Goal: Find specific fact: Find specific fact

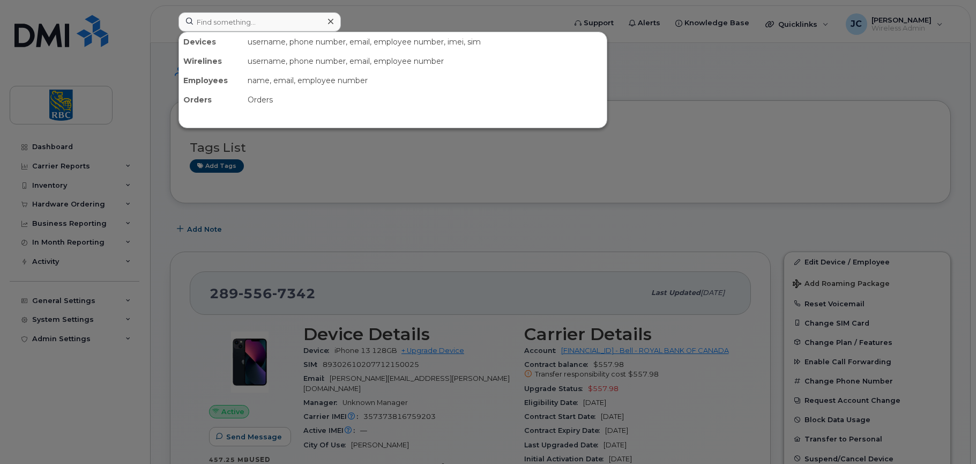
scroll to position [54, 0]
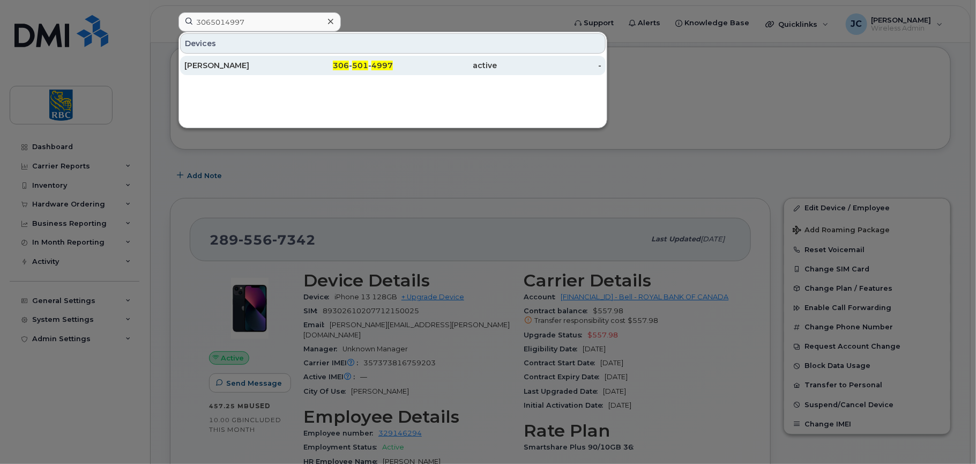
type input "3065014997"
click at [289, 57] on div "[PERSON_NAME]" at bounding box center [341, 65] width 105 height 19
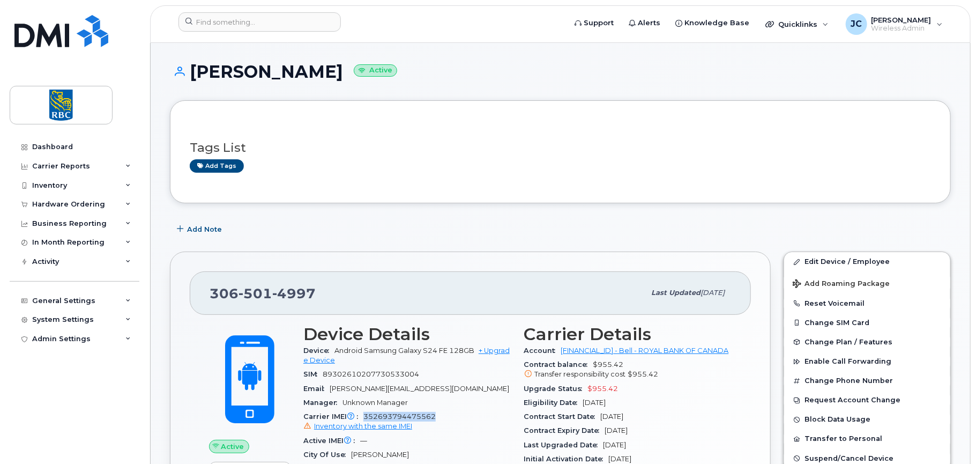
drag, startPoint x: 437, startPoint y: 418, endPoint x: 365, endPoint y: 418, distance: 72.4
click at [365, 418] on div "Carrier IMEI Carrier IMEI is reported during the last billing cycle or change o…" at bounding box center [407, 422] width 208 height 24
copy span "352693794475562"
click at [435, 155] on div "Tags List Add tags" at bounding box center [561, 151] width 742 height 41
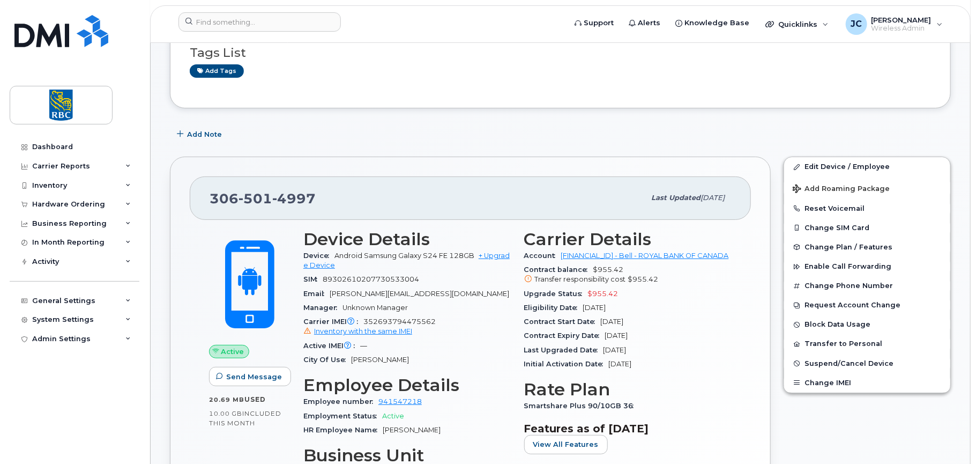
scroll to position [161, 0]
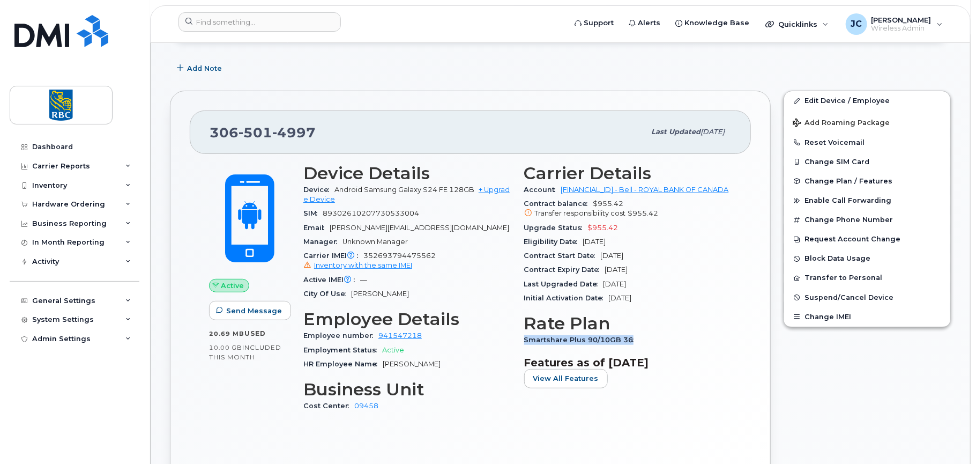
drag, startPoint x: 629, startPoint y: 336, endPoint x: 523, endPoint y: 340, distance: 106.2
click at [523, 340] on div "Carrier Details Account [FINANCIAL_ID] - Bell - ROYAL BANK OF CANADA Contract b…" at bounding box center [628, 292] width 221 height 271
copy span "Smartshare Plus 90/10GB 36"
drag, startPoint x: 474, startPoint y: 186, endPoint x: 364, endPoint y: 188, distance: 110.5
click at [364, 188] on span "Android Samsung Galaxy S24 FE 128GB" at bounding box center [405, 190] width 140 height 8
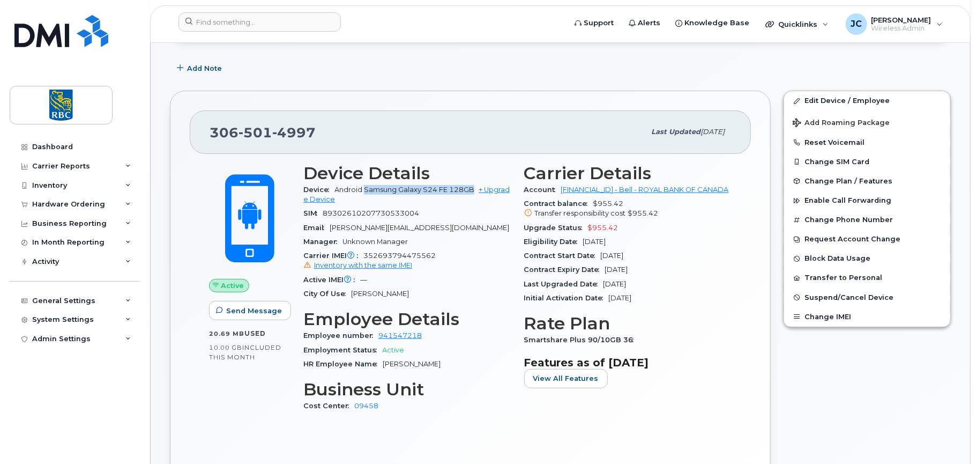
copy span "Samsung Galaxy S24 FE 128GB"
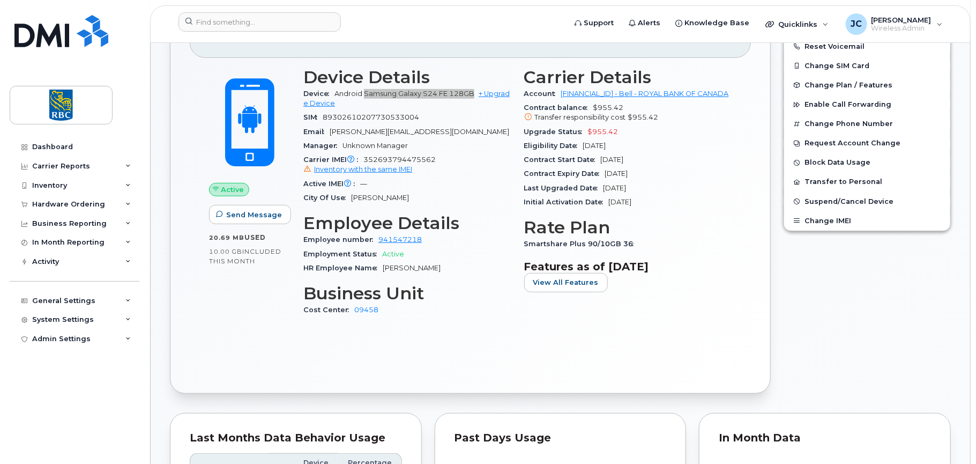
scroll to position [429, 0]
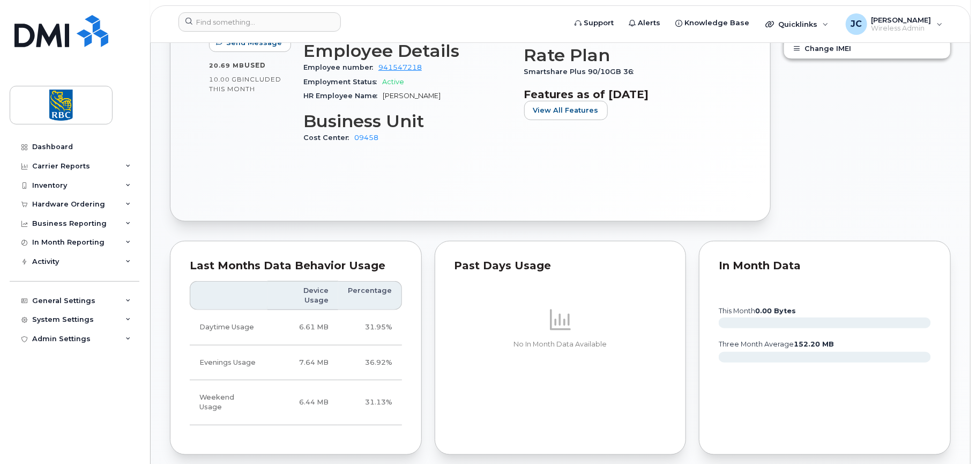
click at [846, 146] on div "Edit Device / Employee Add Roaming Package Reset Voicemail Change SIM Card Chan…" at bounding box center [867, 22] width 180 height 412
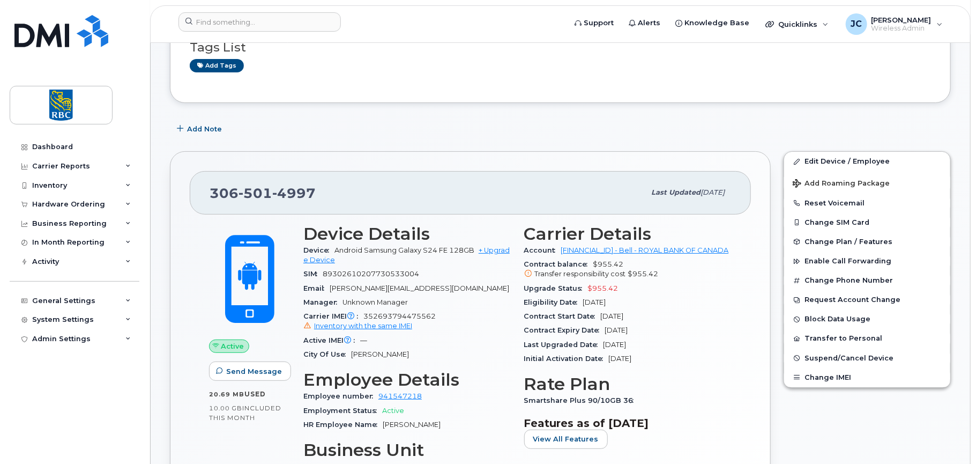
scroll to position [54, 0]
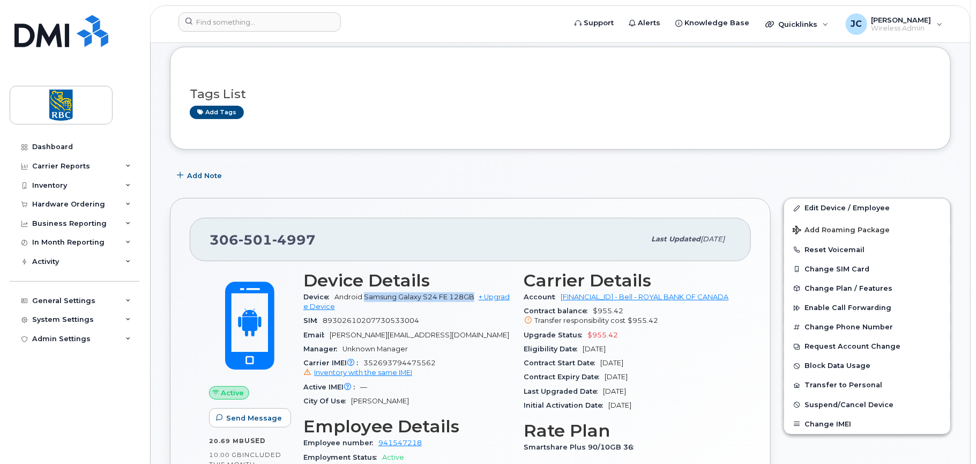
drag, startPoint x: 473, startPoint y: 294, endPoint x: 365, endPoint y: 294, distance: 108.3
click at [365, 294] on span "Android Samsung Galaxy S24 FE 128GB" at bounding box center [405, 297] width 140 height 8
copy span "Samsung Galaxy S24 FE 128GB"
